Goal: Transaction & Acquisition: Purchase product/service

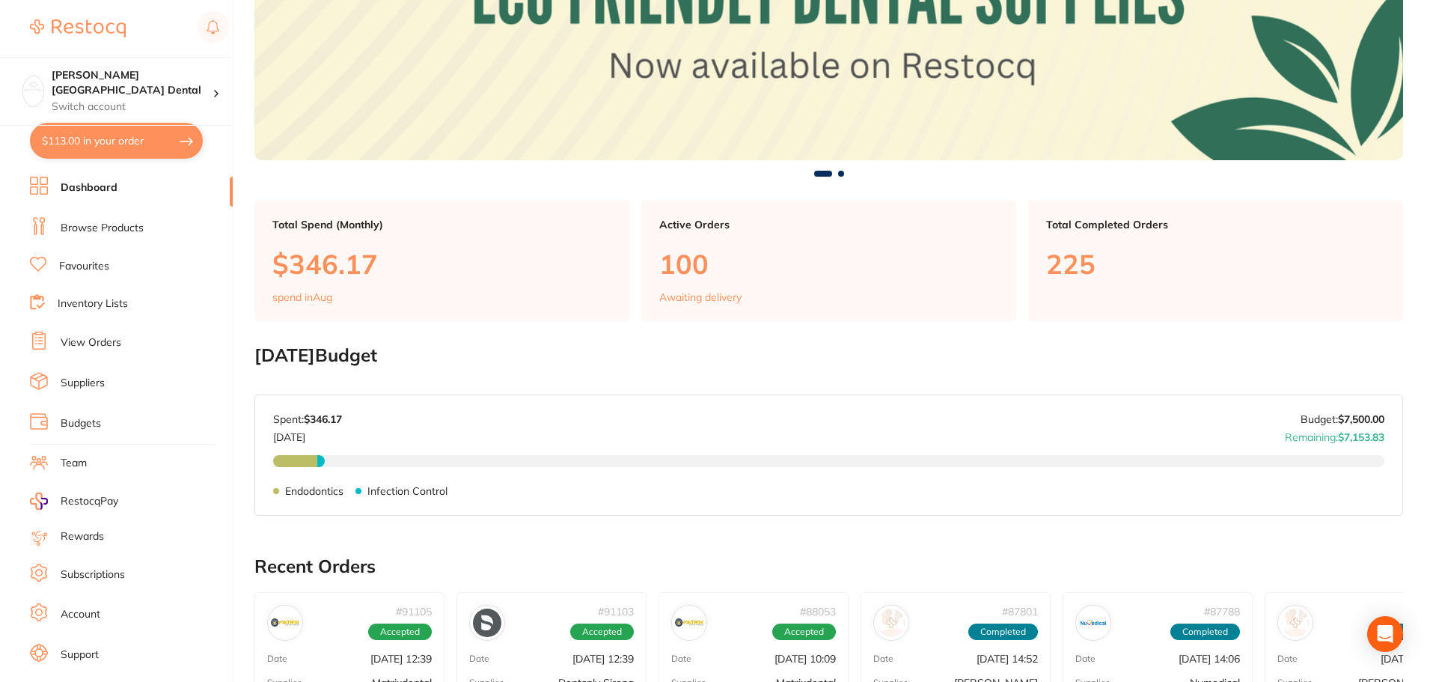
scroll to position [374, 0]
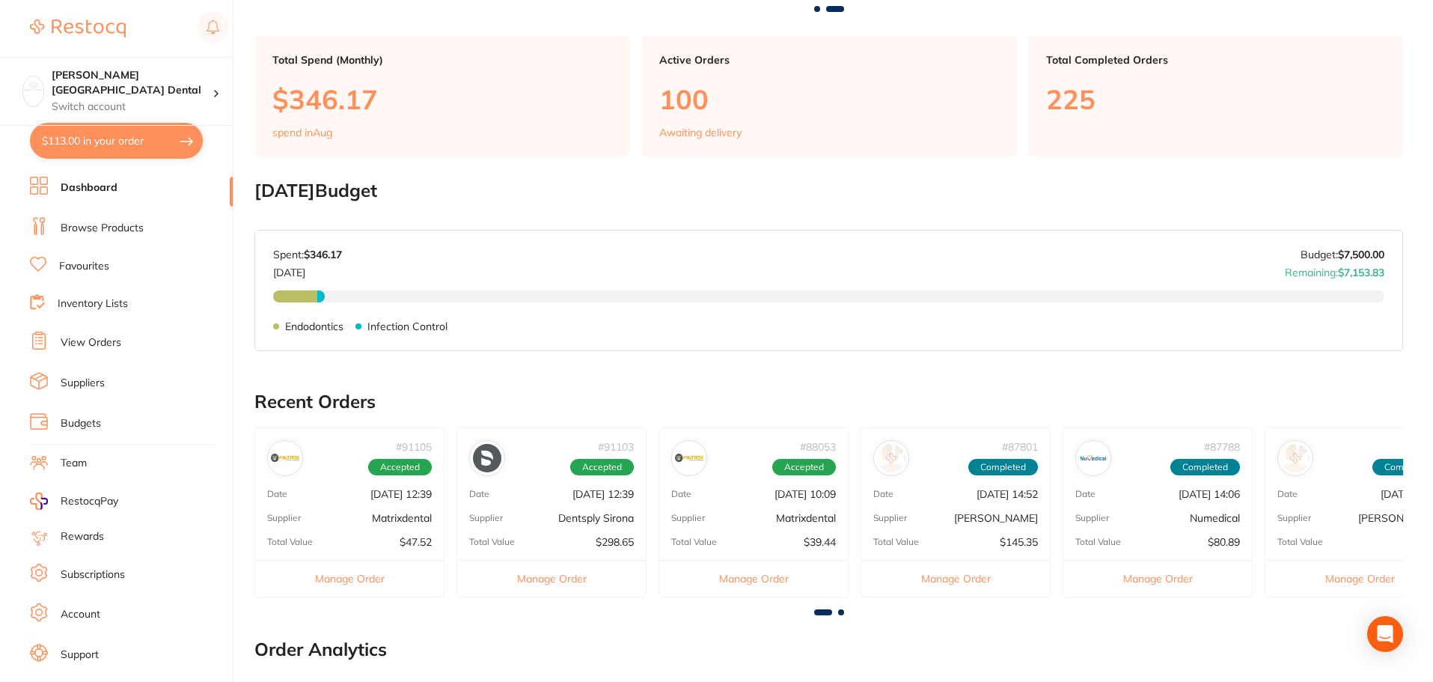
click at [64, 224] on link "Browse Products" at bounding box center [102, 228] width 83 height 15
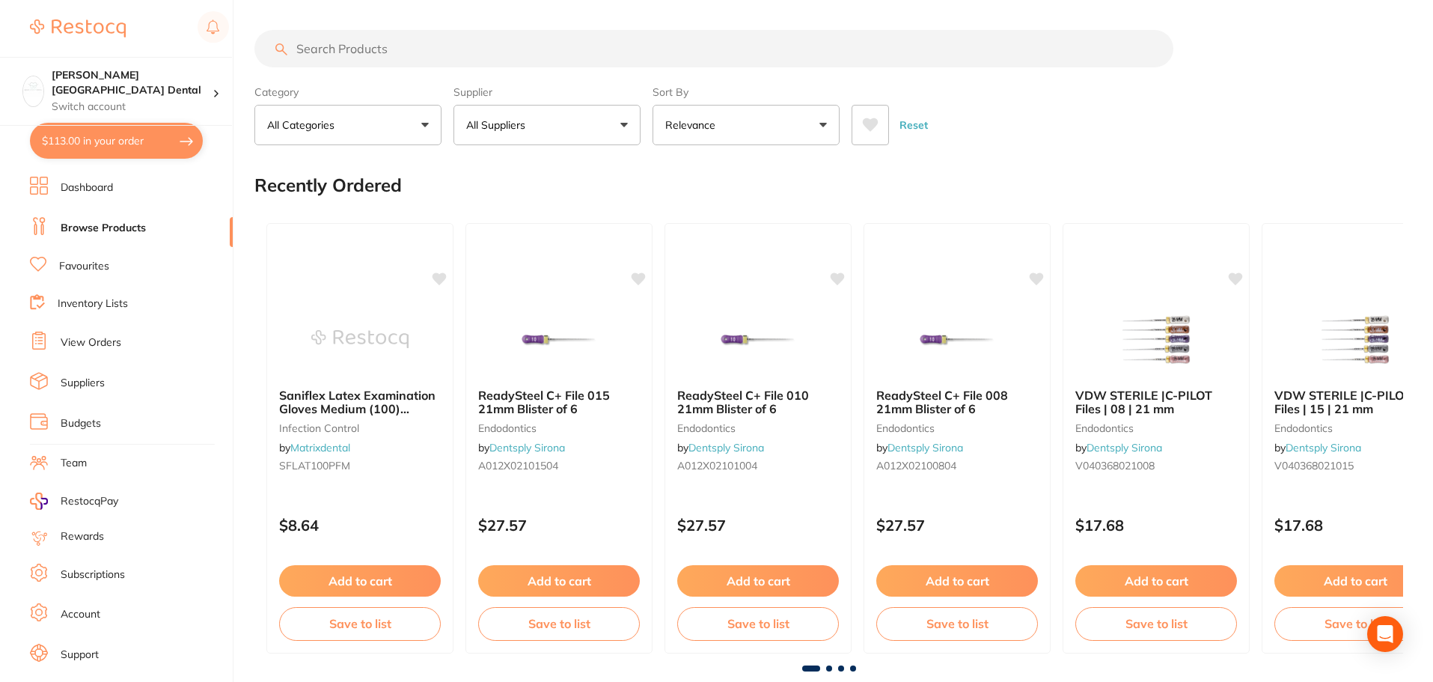
click at [613, 133] on button "All Suppliers" at bounding box center [546, 125] width 187 height 40
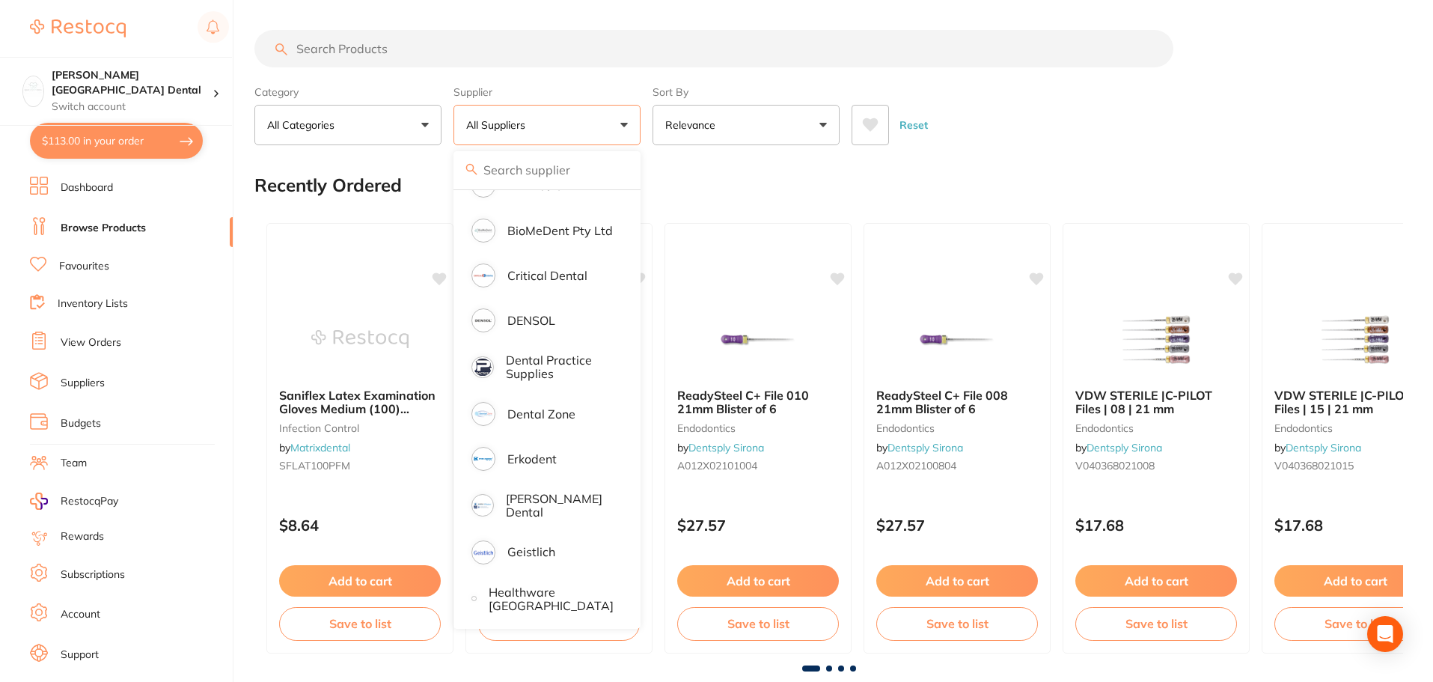
scroll to position [299, 0]
click at [560, 498] on p "[PERSON_NAME] Dental" at bounding box center [560, 503] width 108 height 28
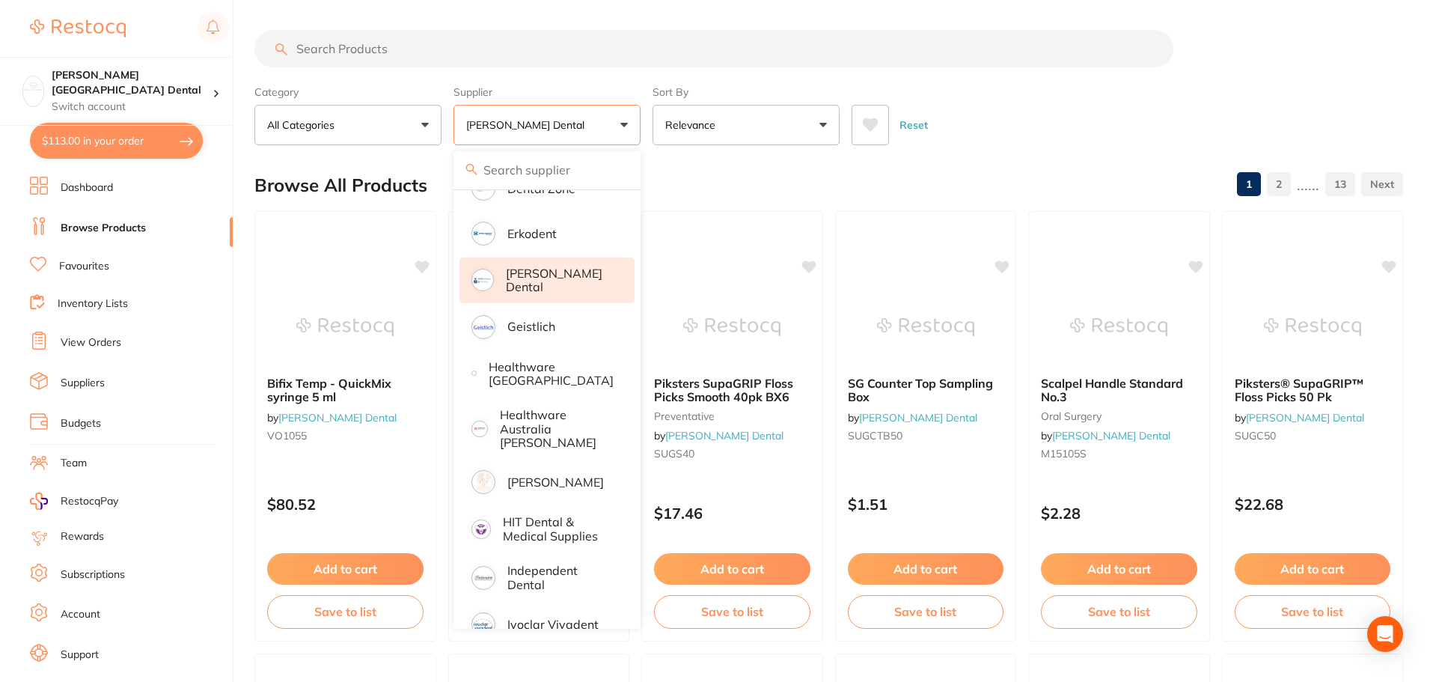
scroll to position [524, 0]
click at [552, 280] on p "[PERSON_NAME] Dental" at bounding box center [560, 279] width 108 height 28
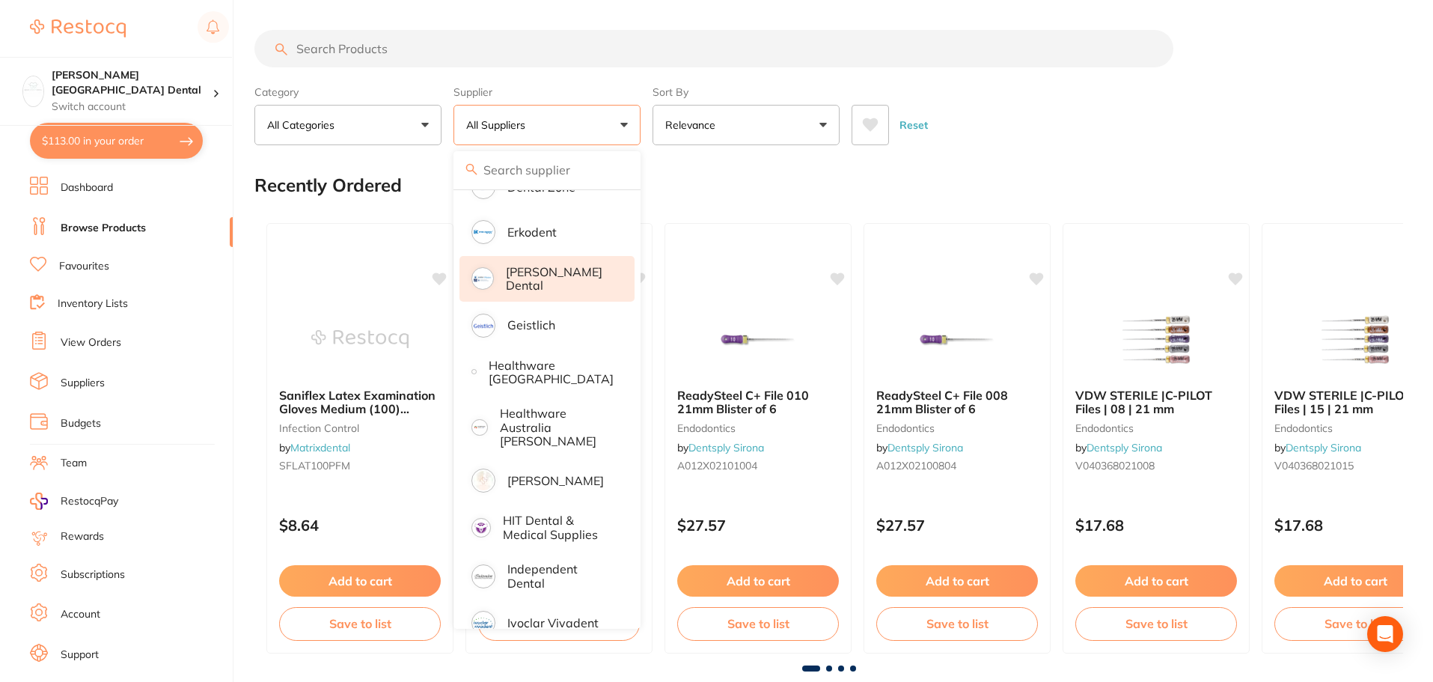
click at [565, 272] on p "[PERSON_NAME] Dental" at bounding box center [560, 279] width 108 height 28
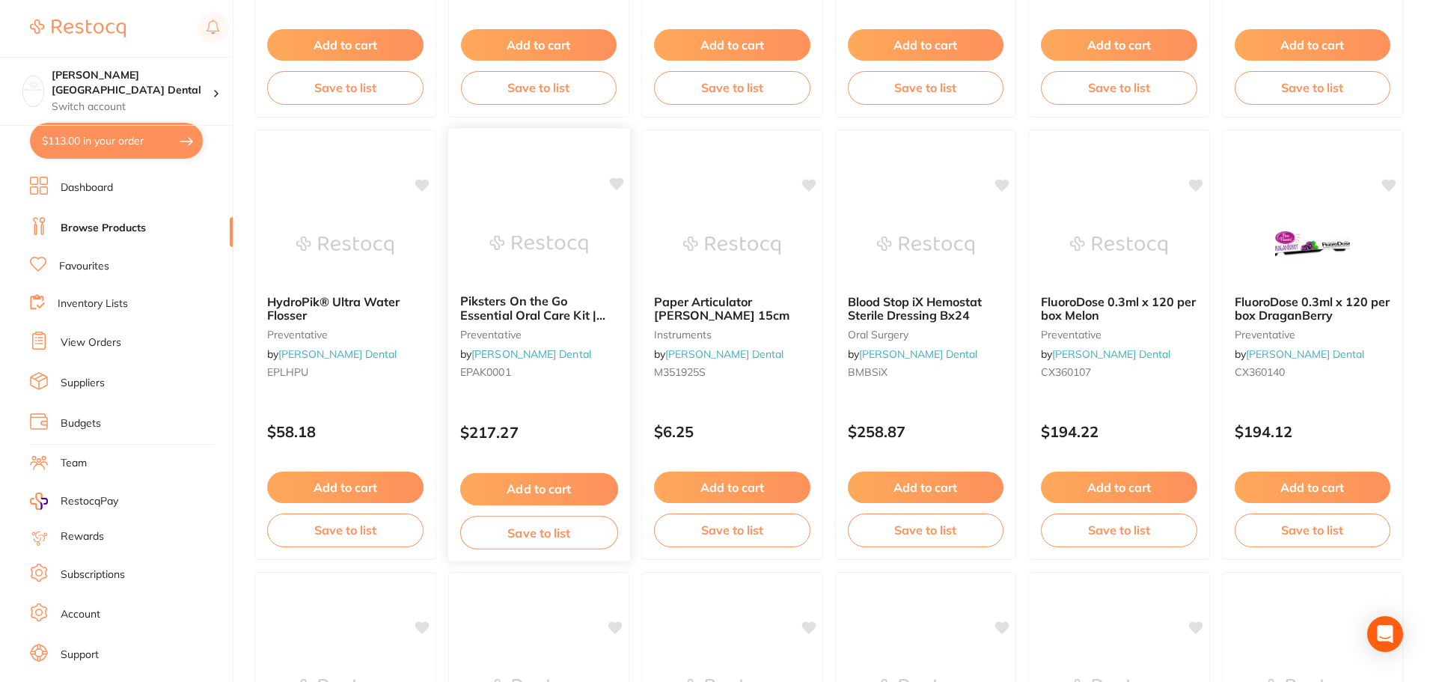
click at [486, 313] on span "Piksters On the Go Essential Oral Care Kit | Carton of 100 Kits" at bounding box center [531, 314] width 145 height 43
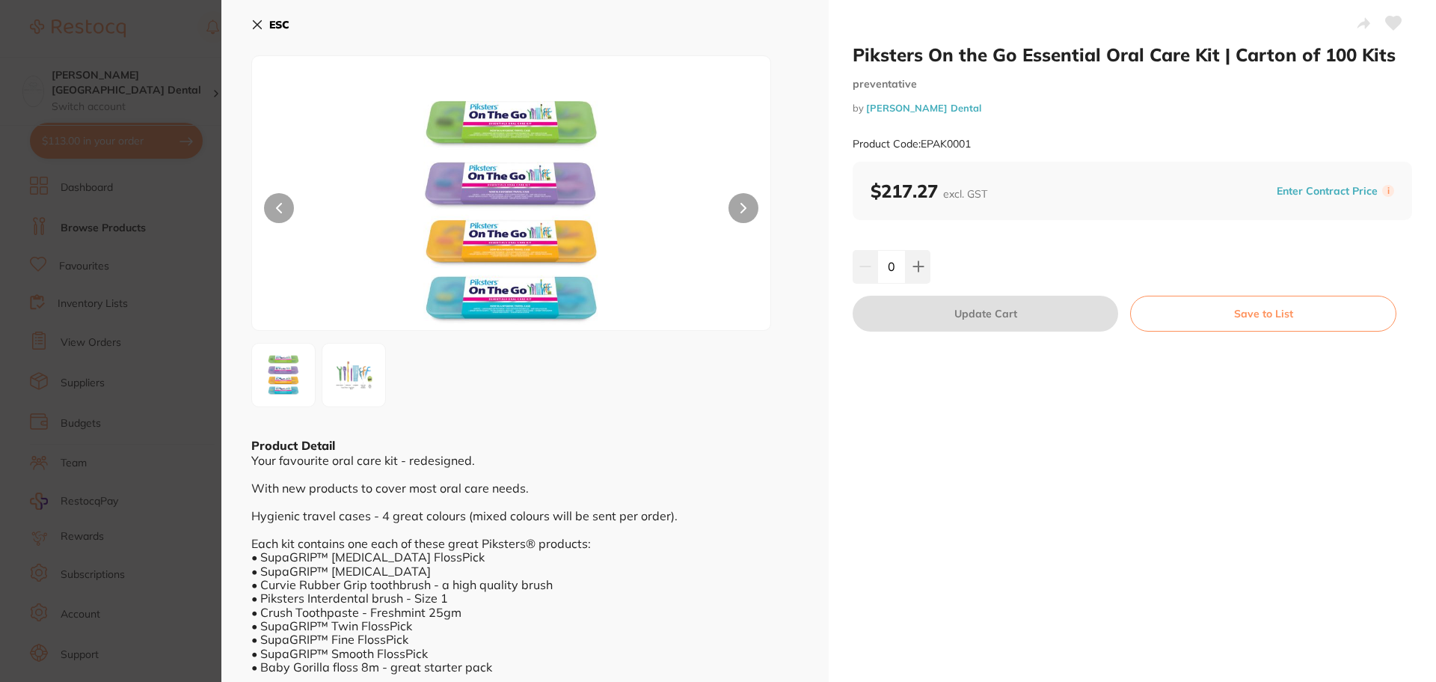
click at [257, 25] on icon at bounding box center [258, 25] width 8 height 8
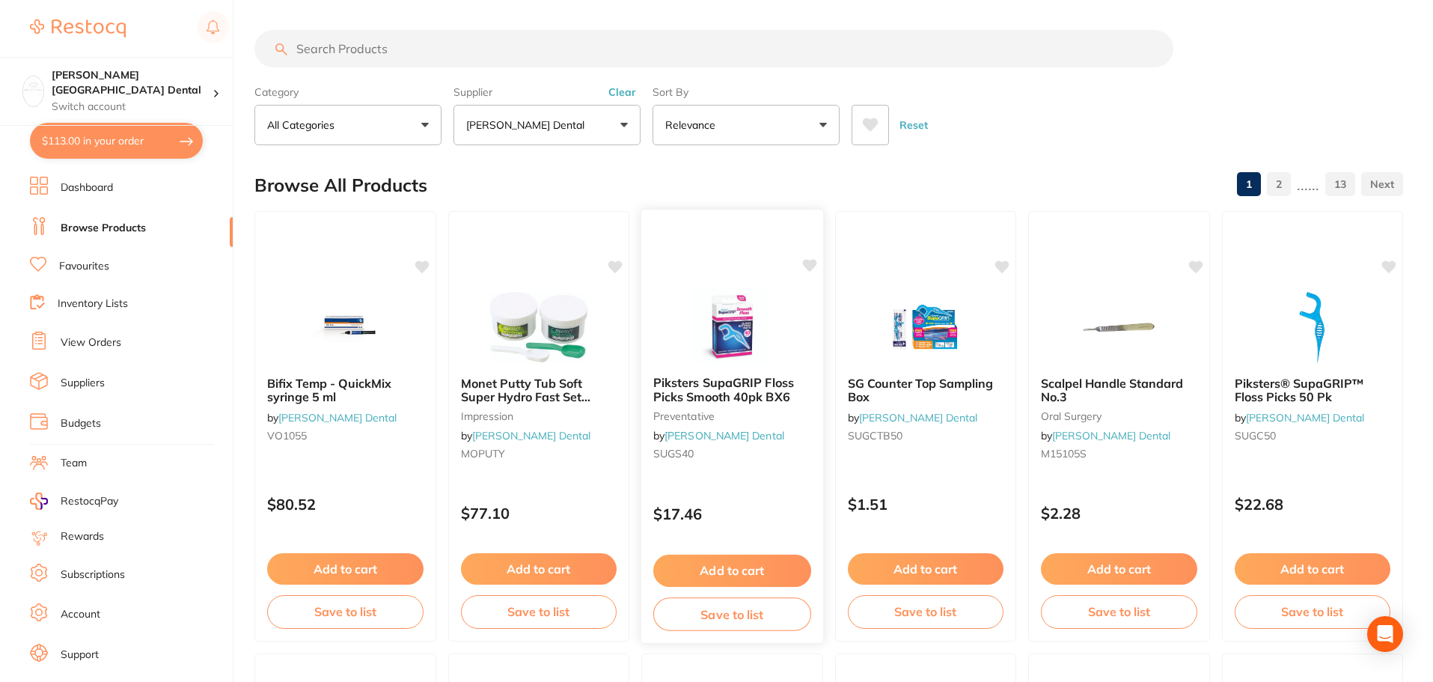
click at [741, 571] on button "Add to cart" at bounding box center [732, 570] width 158 height 32
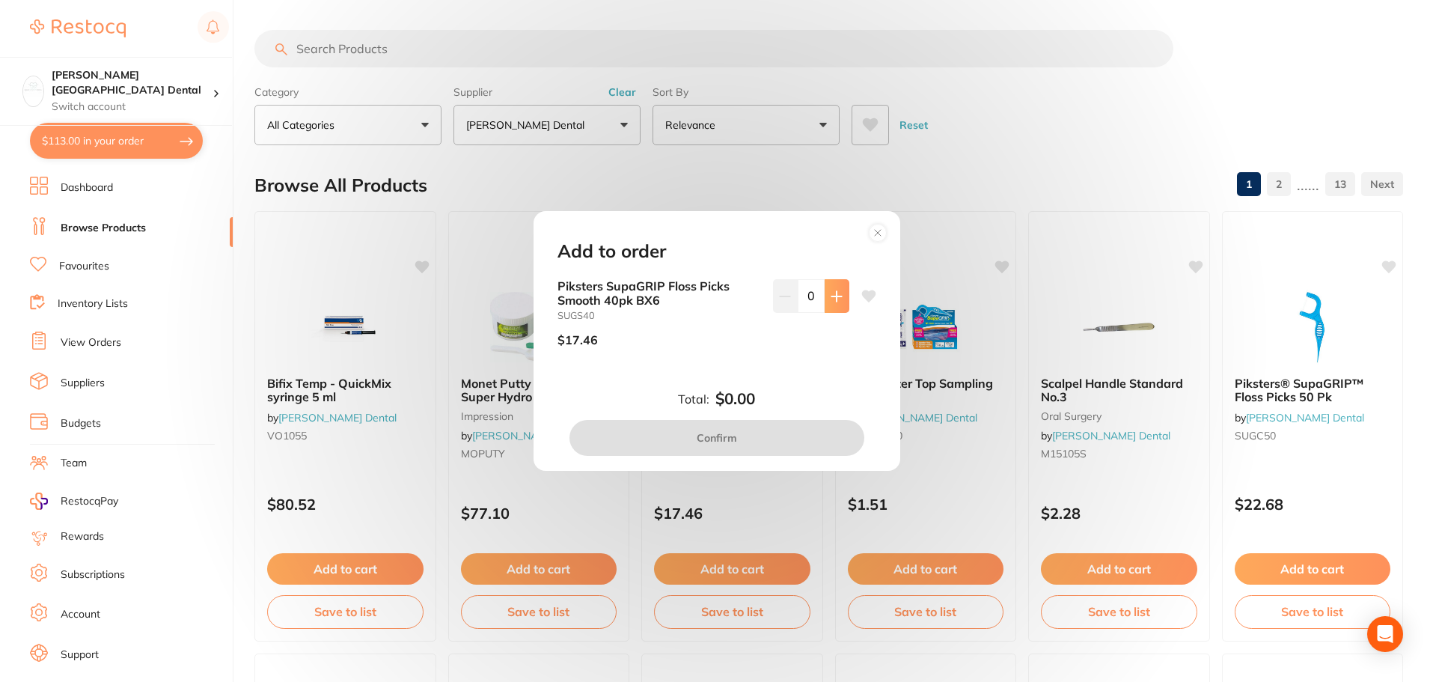
click at [837, 301] on icon at bounding box center [836, 296] width 12 height 12
type input "1"
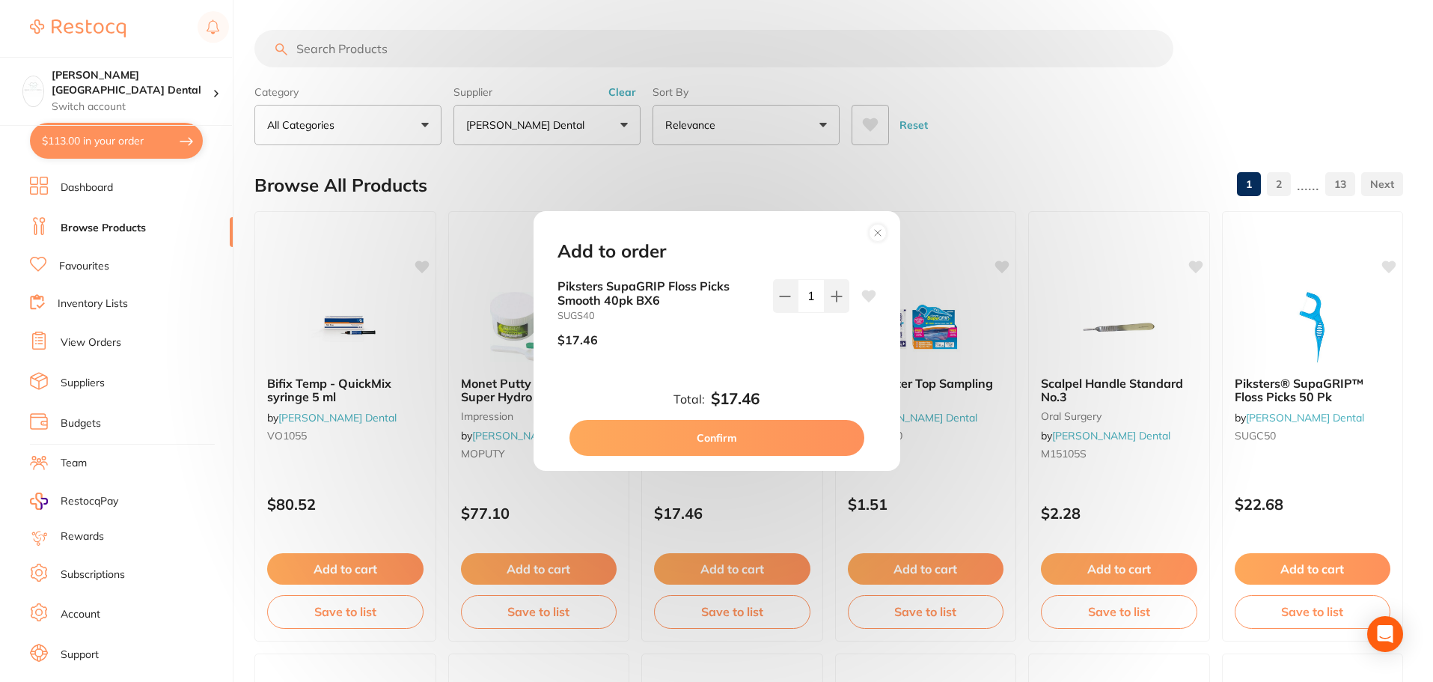
click at [729, 439] on button "Confirm" at bounding box center [716, 438] width 295 height 36
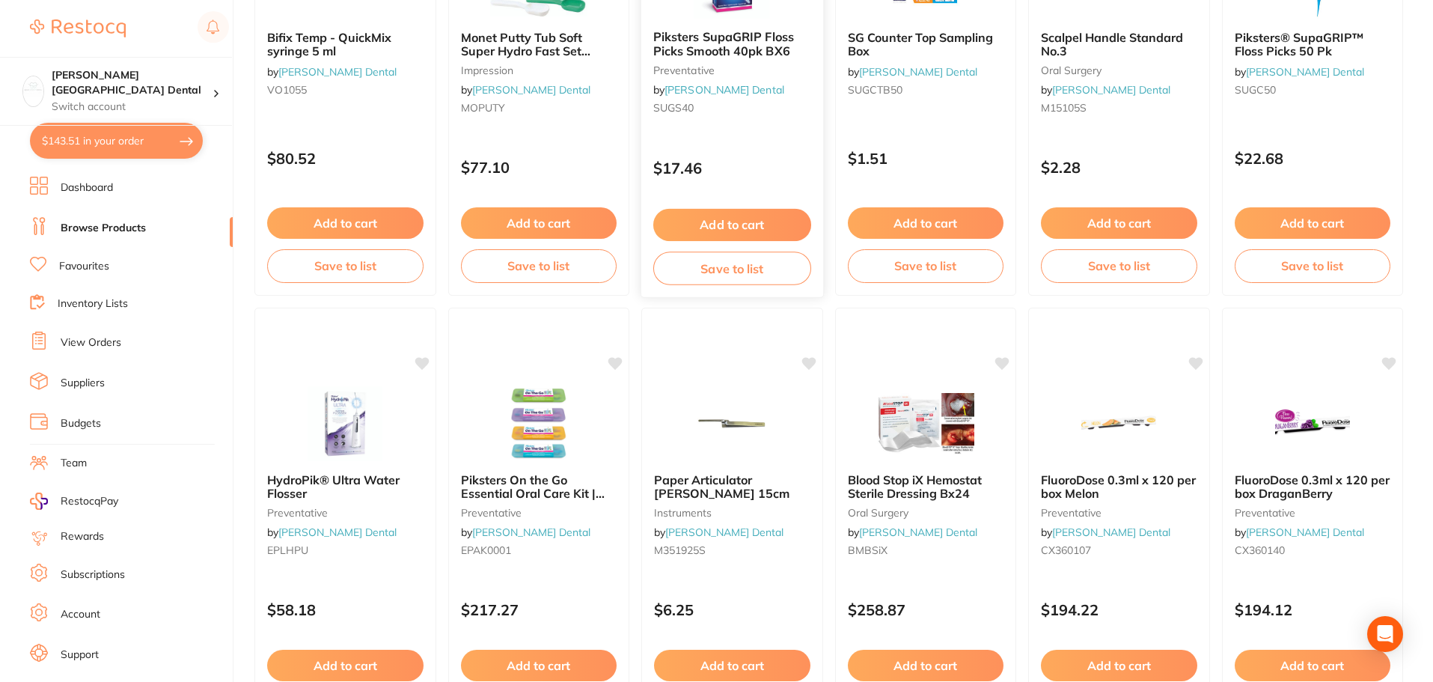
scroll to position [374, 0]
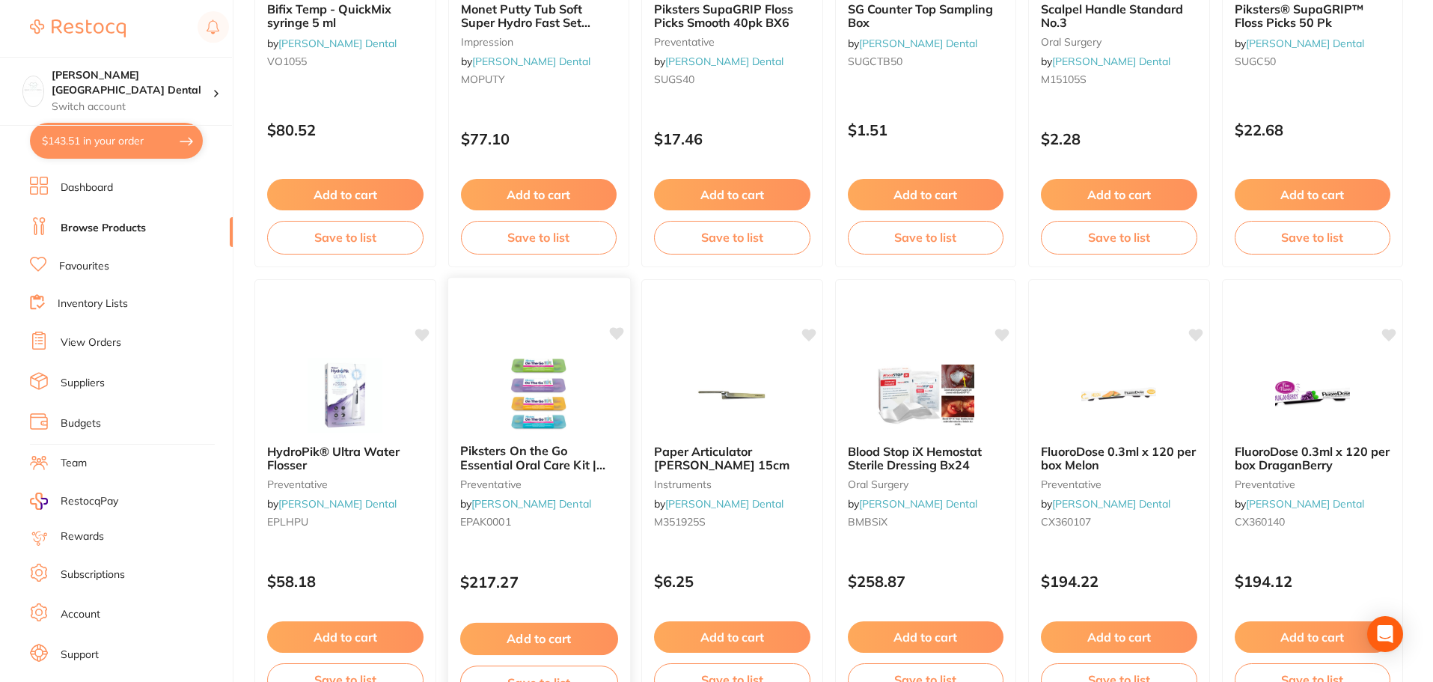
click at [568, 642] on button "Add to cart" at bounding box center [538, 638] width 158 height 32
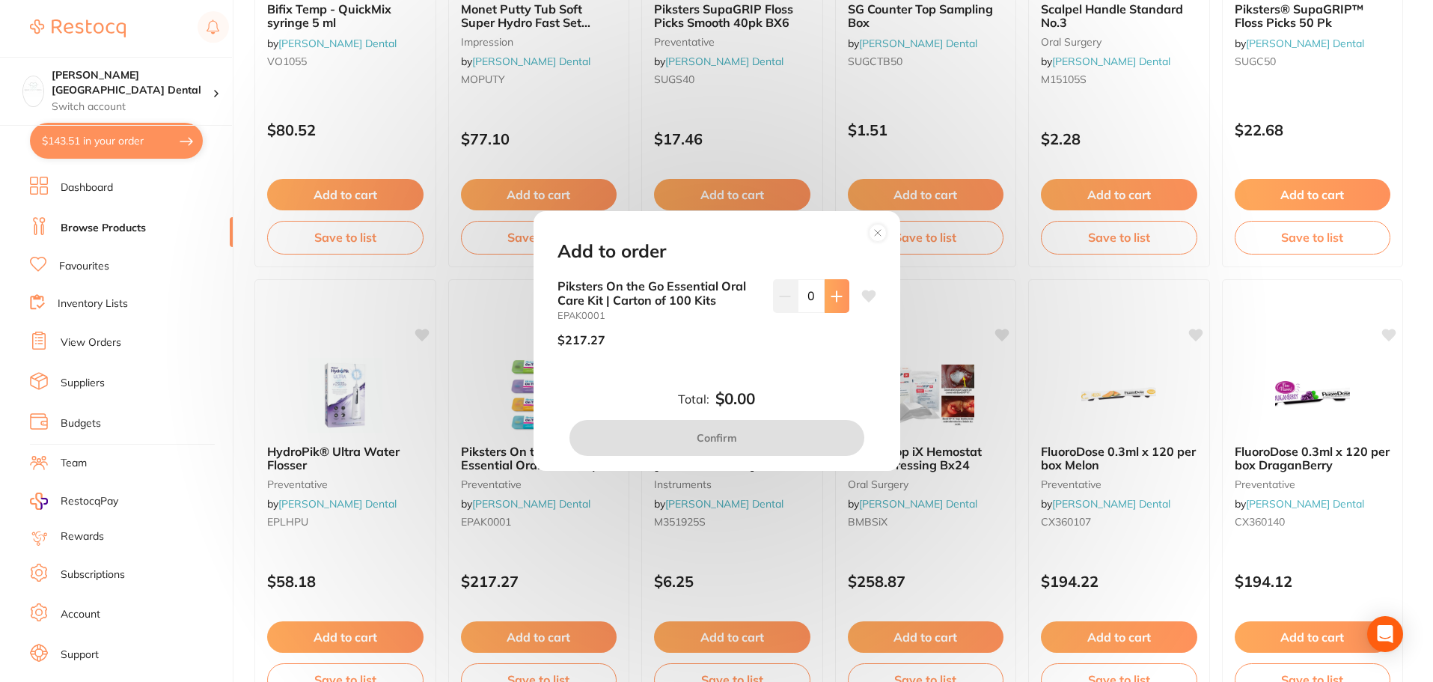
click at [833, 307] on button at bounding box center [836, 295] width 25 height 33
type input "1"
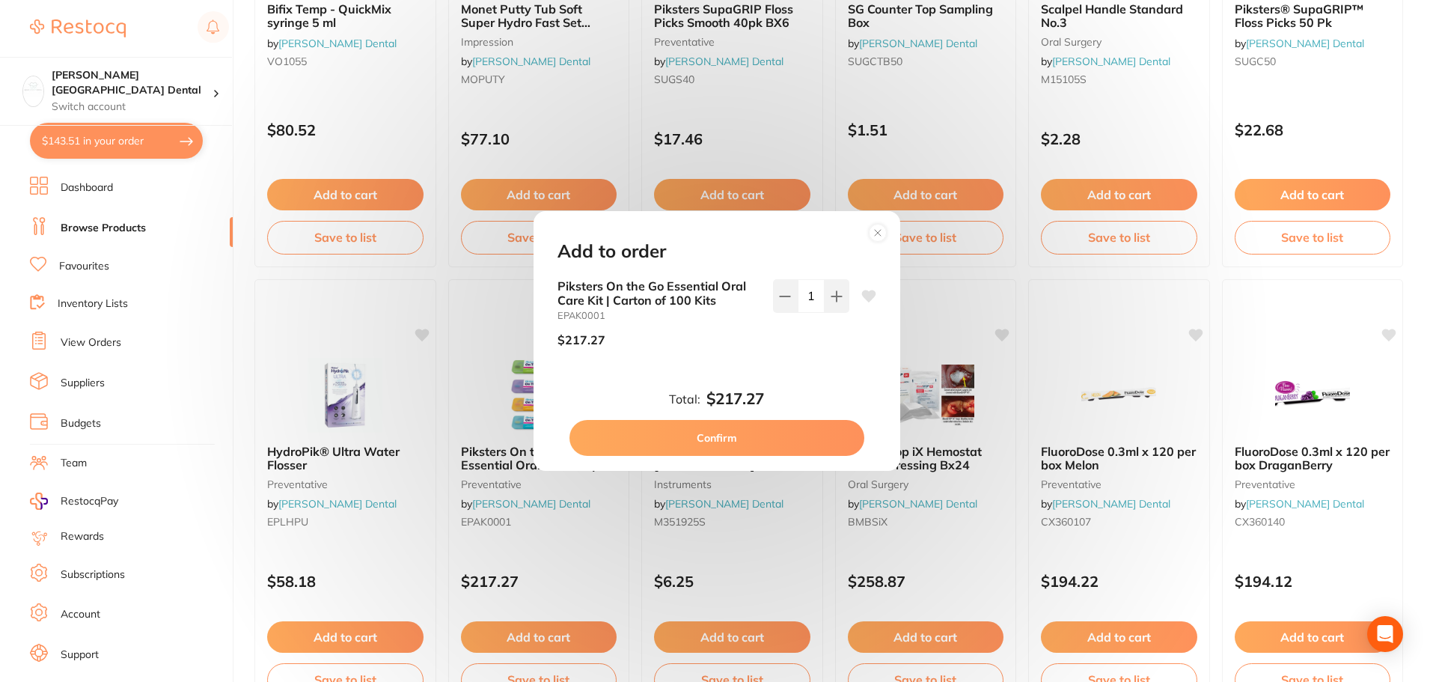
click at [747, 450] on button "Confirm" at bounding box center [716, 438] width 295 height 36
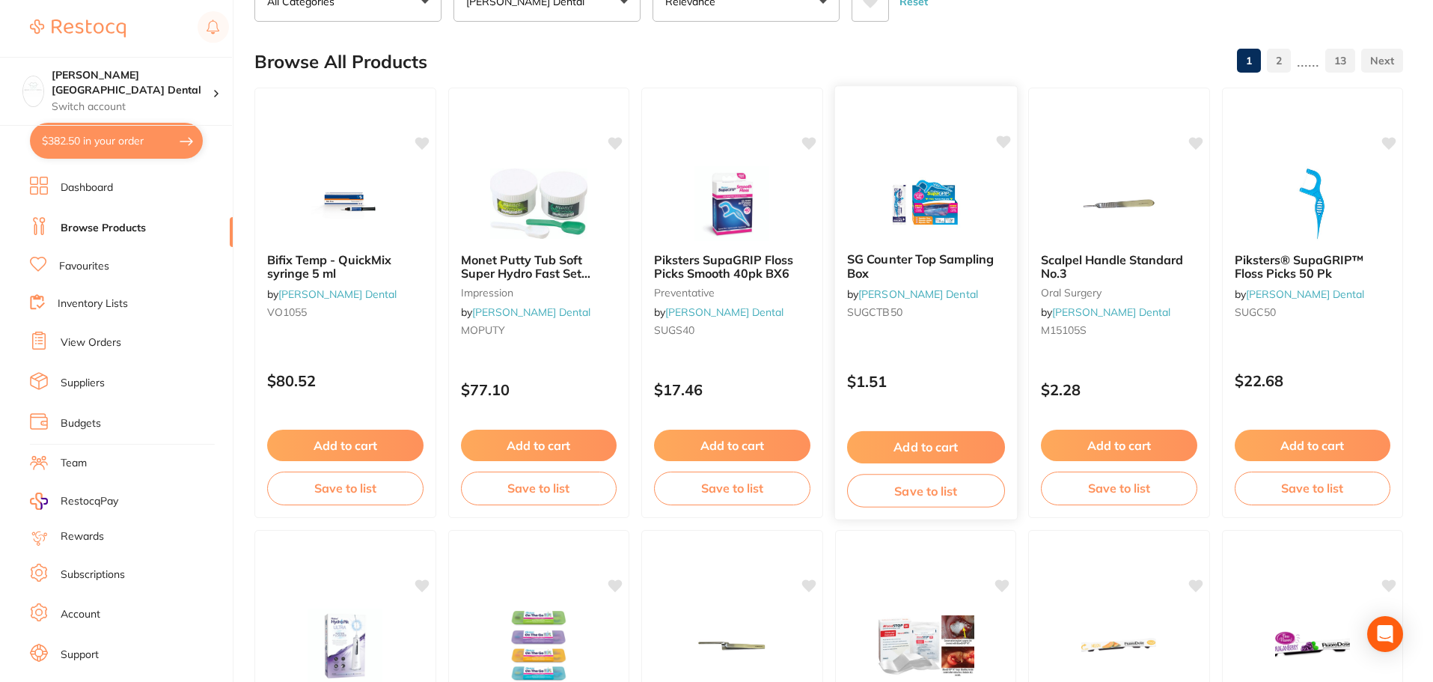
scroll to position [150, 0]
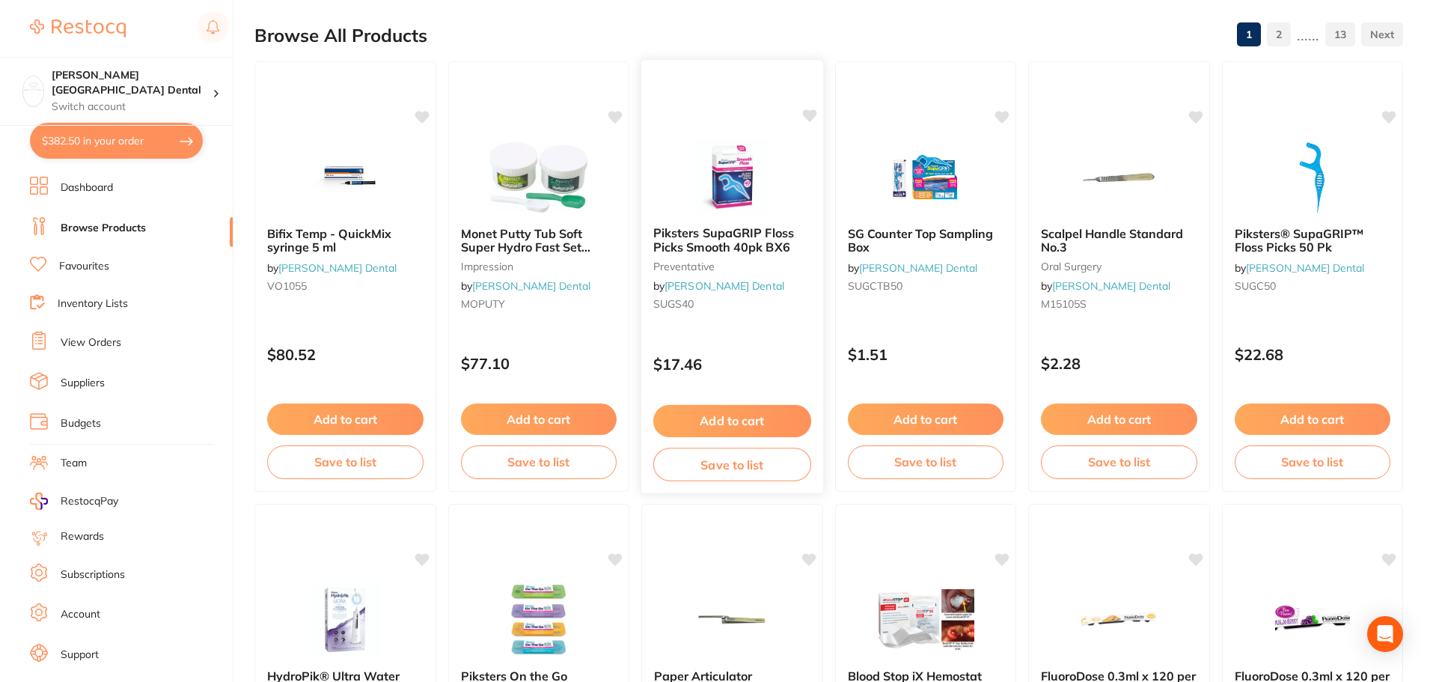
click at [716, 236] on span "Piksters SupaGRIP Floss Picks Smooth 40pk BX6" at bounding box center [723, 239] width 141 height 29
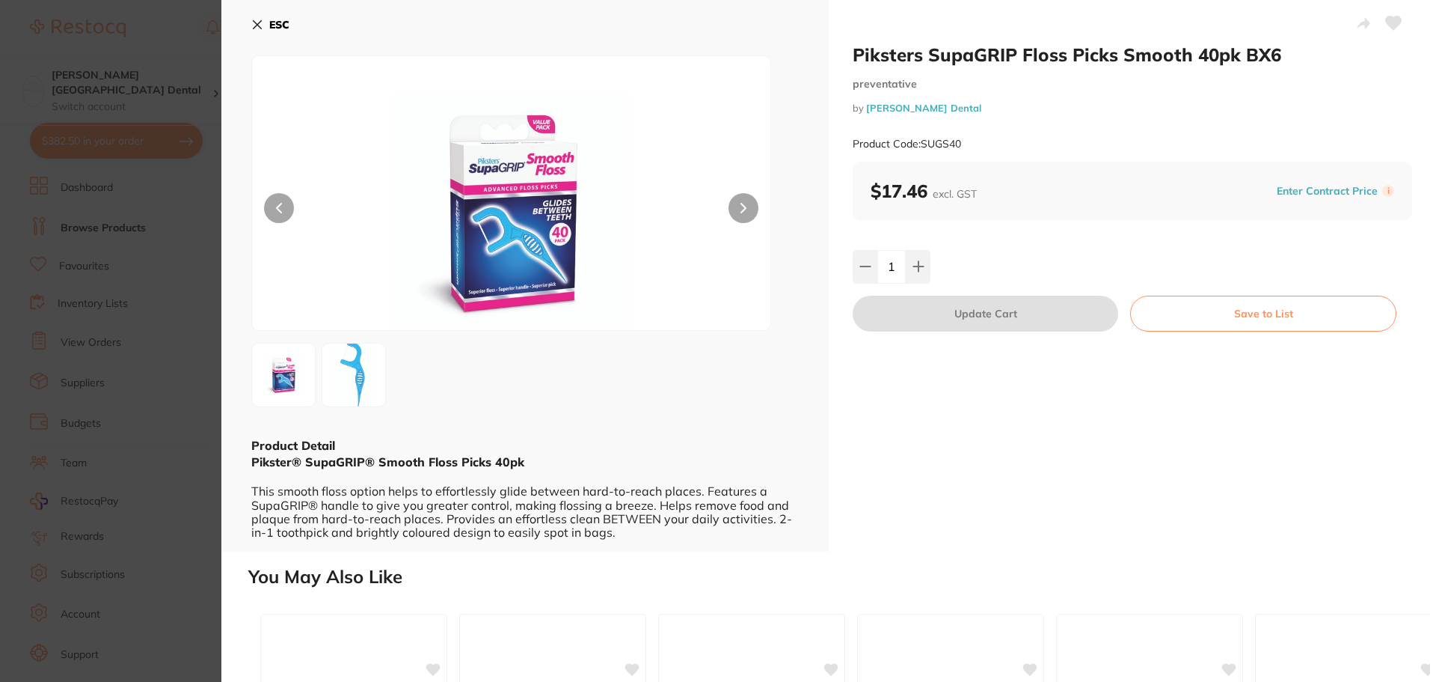
click at [258, 17] on button "ESC" at bounding box center [270, 24] width 38 height 25
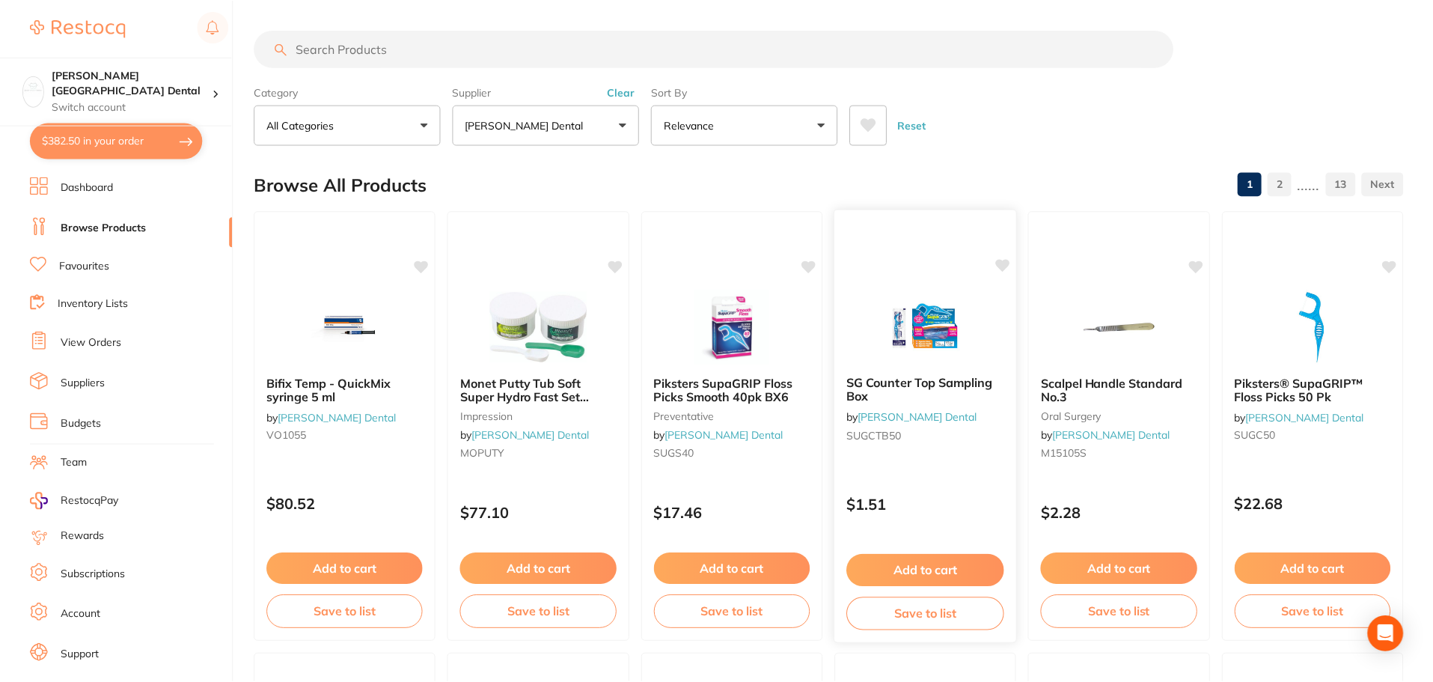
scroll to position [150, 0]
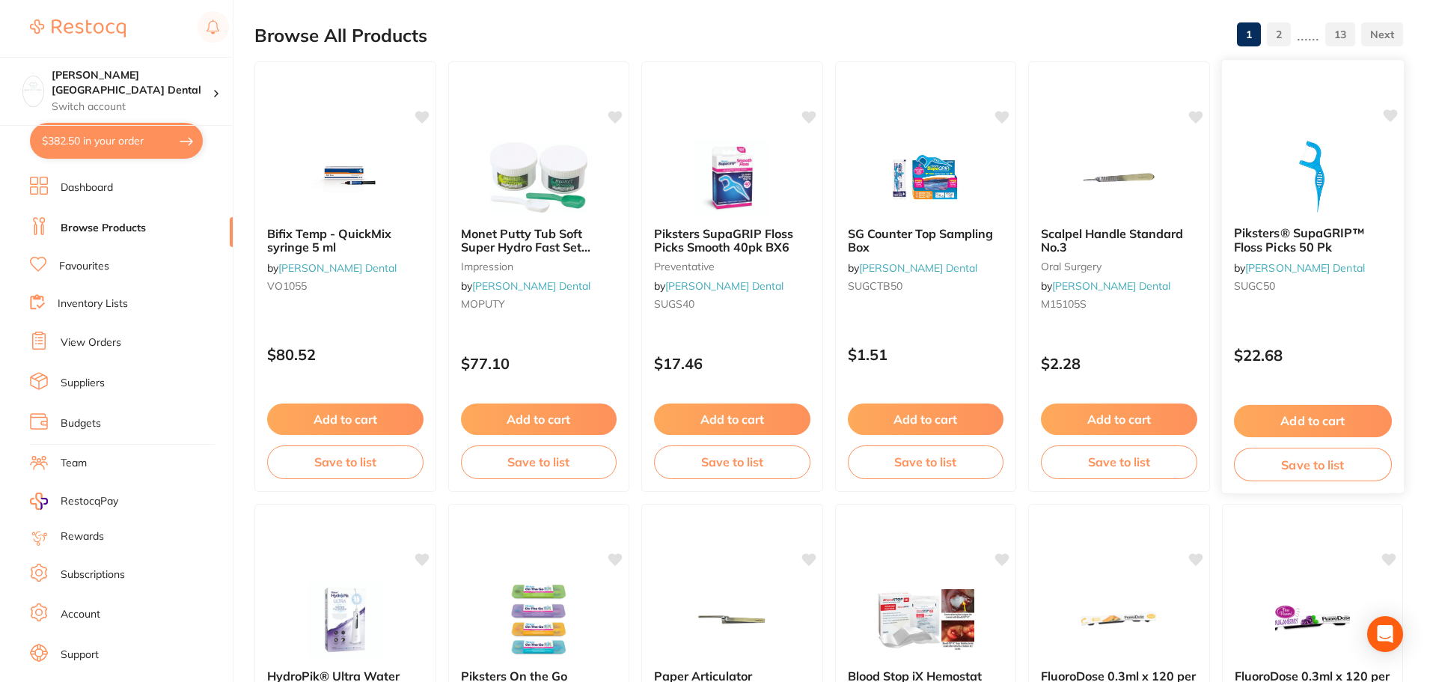
click at [1252, 248] on span "Piksters® SupaGRIP™ Floss Picks 50 Pk" at bounding box center [1298, 239] width 130 height 29
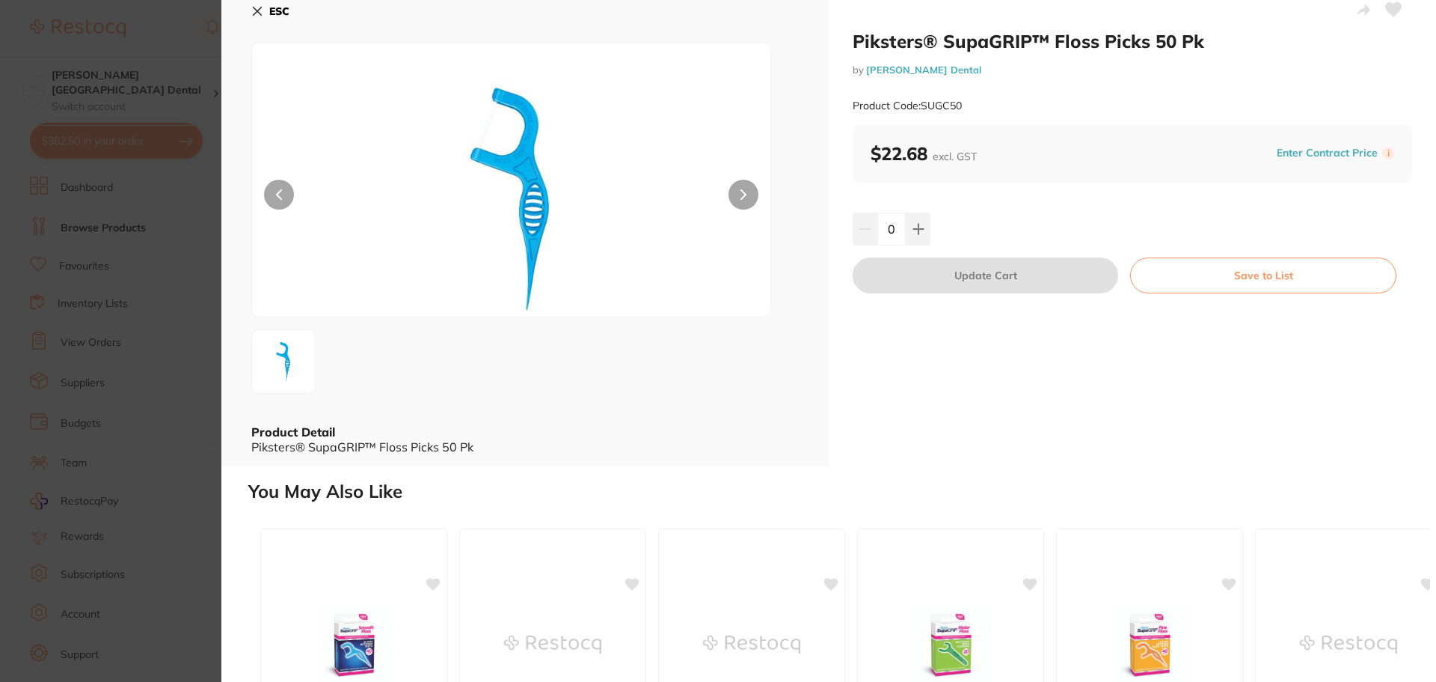
scroll to position [9, 0]
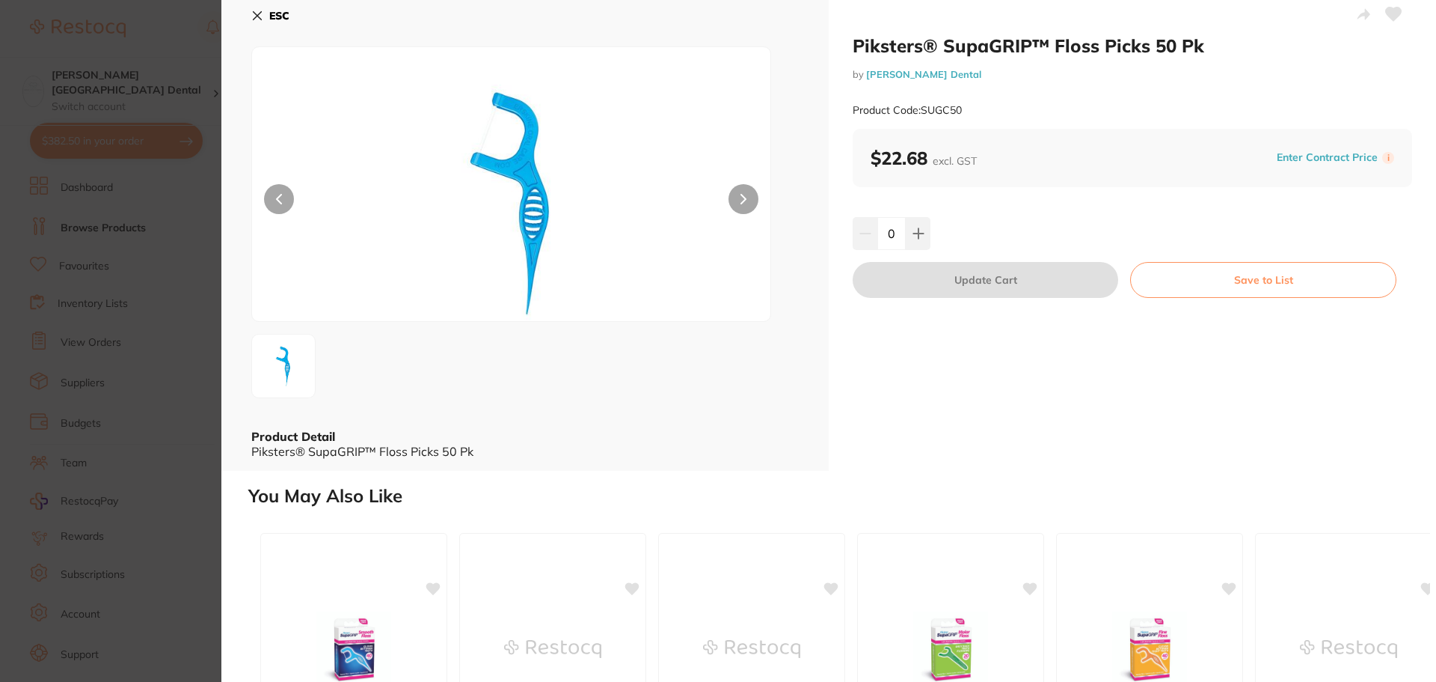
click at [275, 22] on b "ESC" at bounding box center [279, 15] width 20 height 13
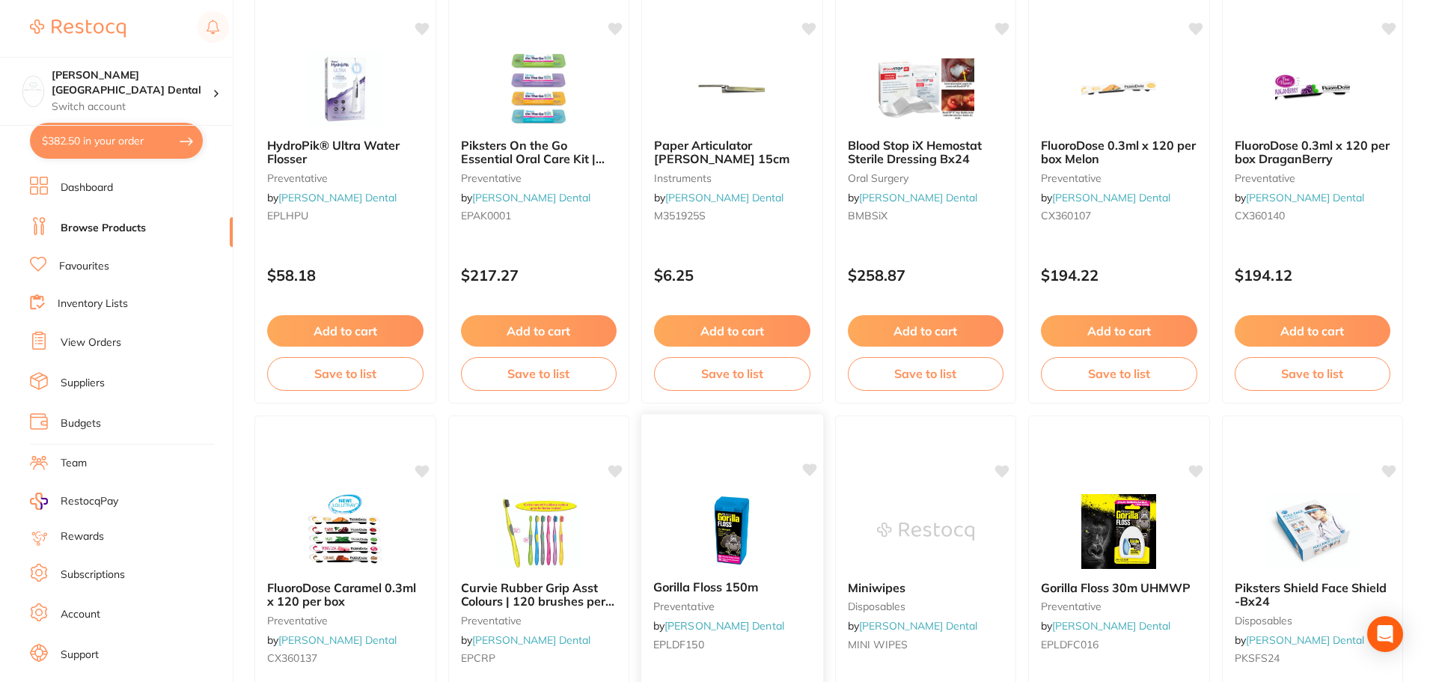
scroll to position [673, 0]
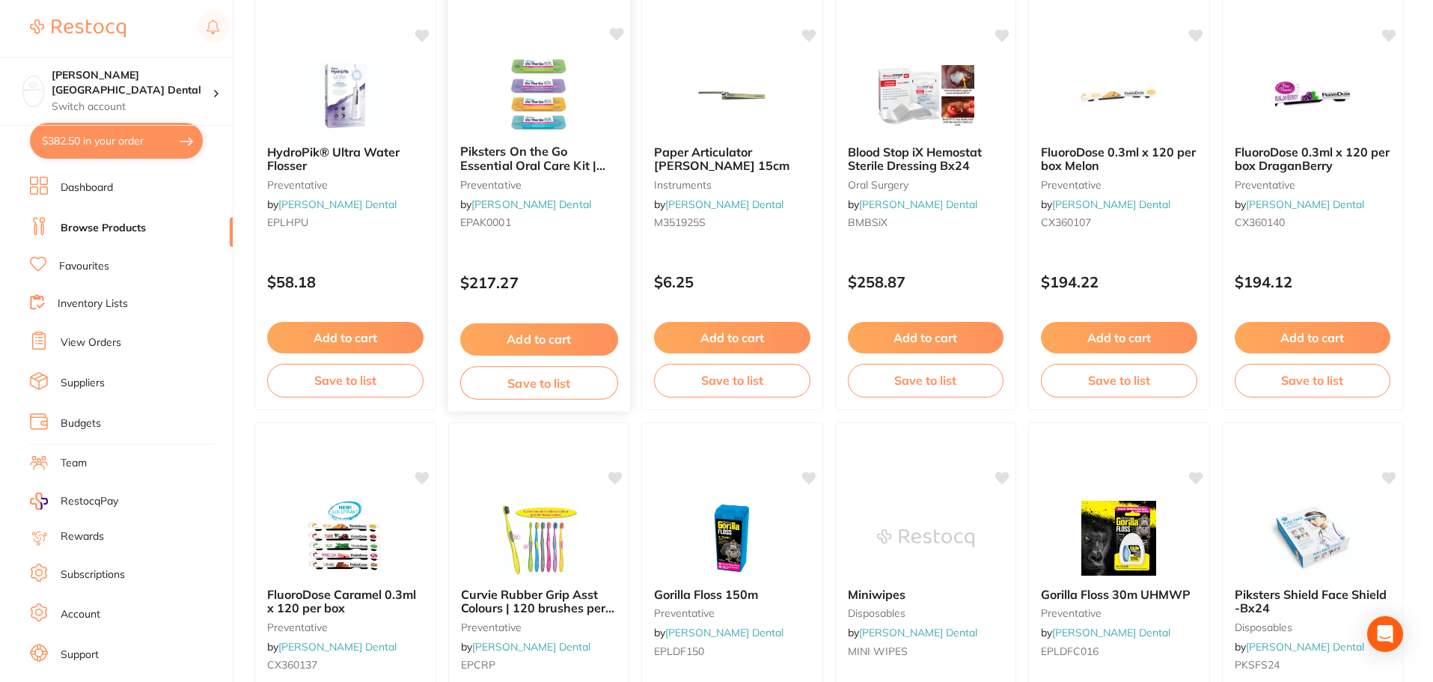
click at [545, 163] on span "Piksters On the Go Essential Oral Care Kit | Carton of 100 Kits" at bounding box center [531, 165] width 145 height 43
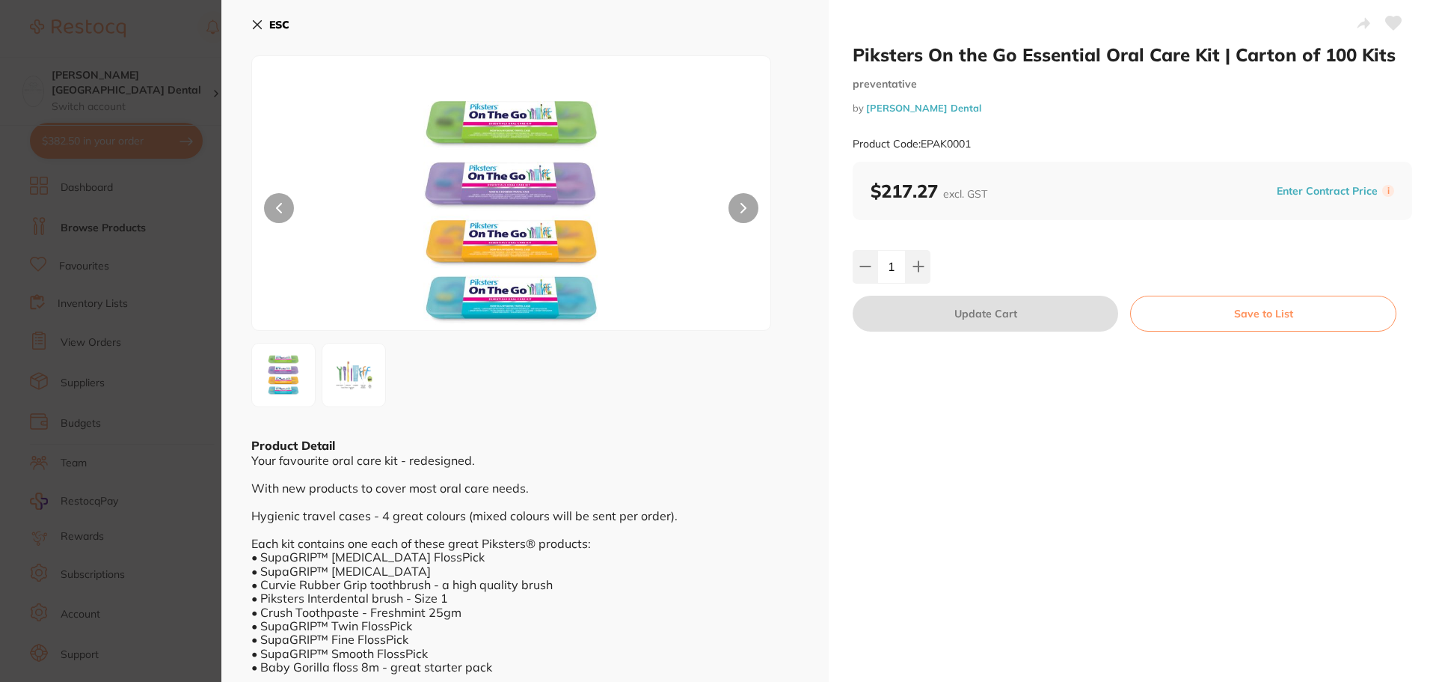
click at [259, 25] on icon at bounding box center [258, 25] width 8 height 8
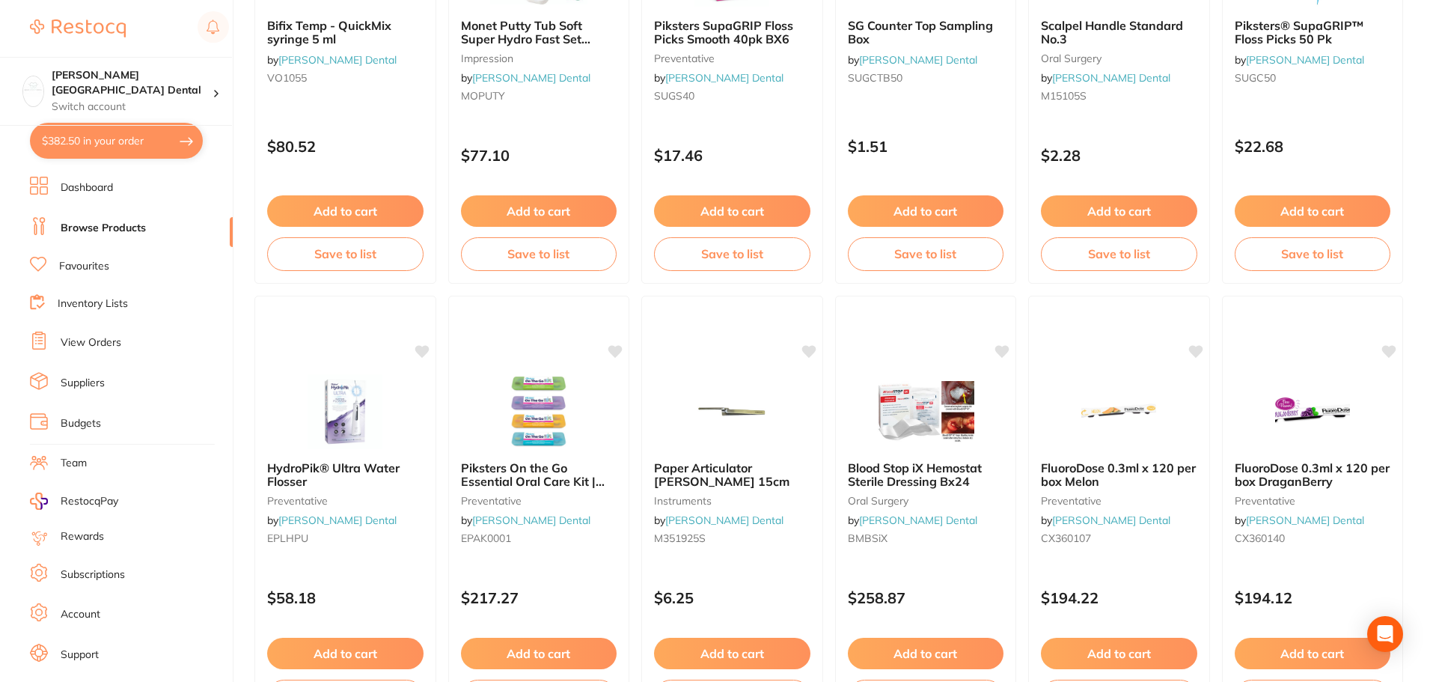
scroll to position [881, 0]
